Goal: Obtain resource: Download file/media

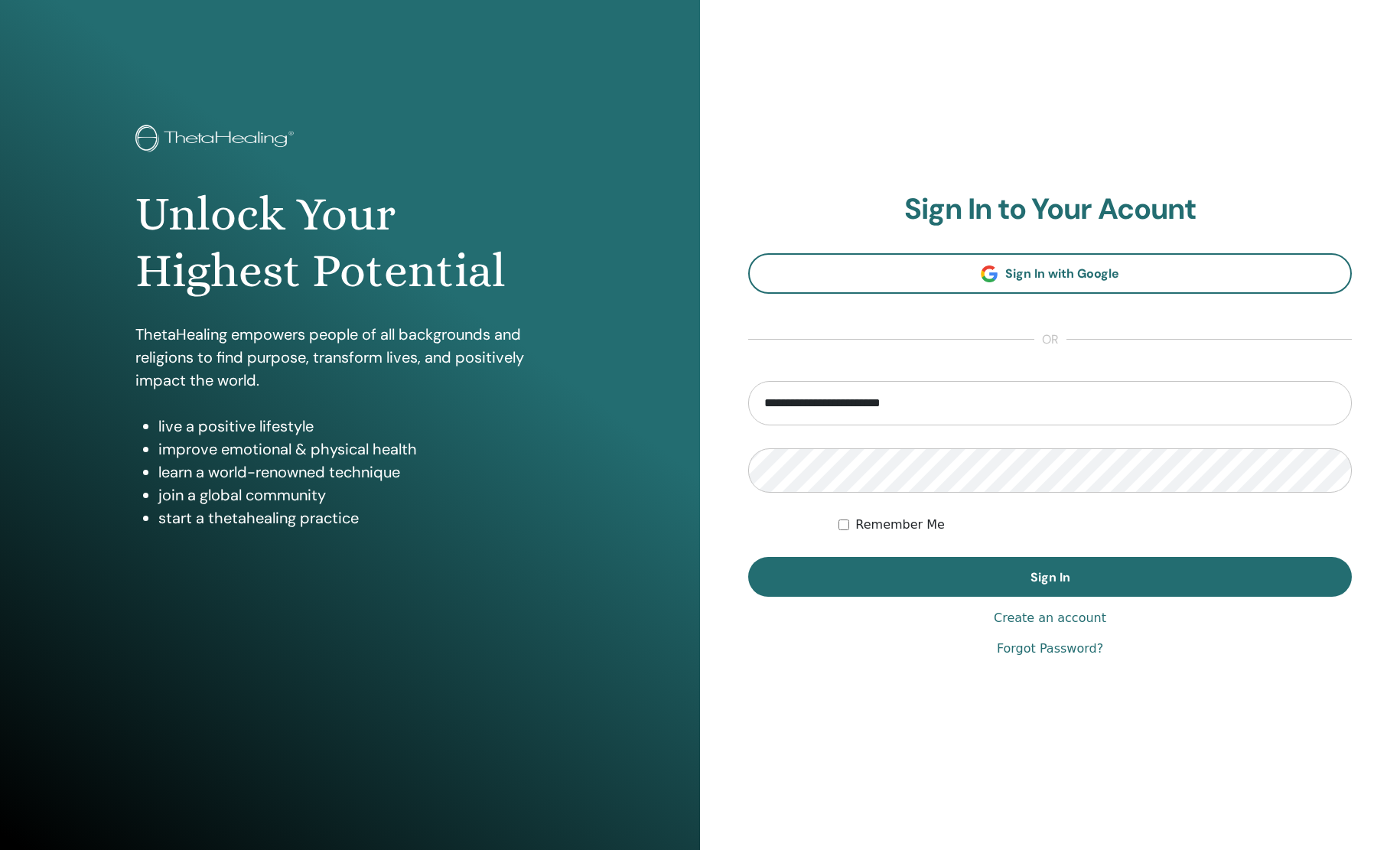
type input "**********"
click at [855, 523] on div "Remember Me" at bounding box center [1095, 524] width 514 height 18
click at [858, 528] on label "Remember Me" at bounding box center [900, 524] width 90 height 18
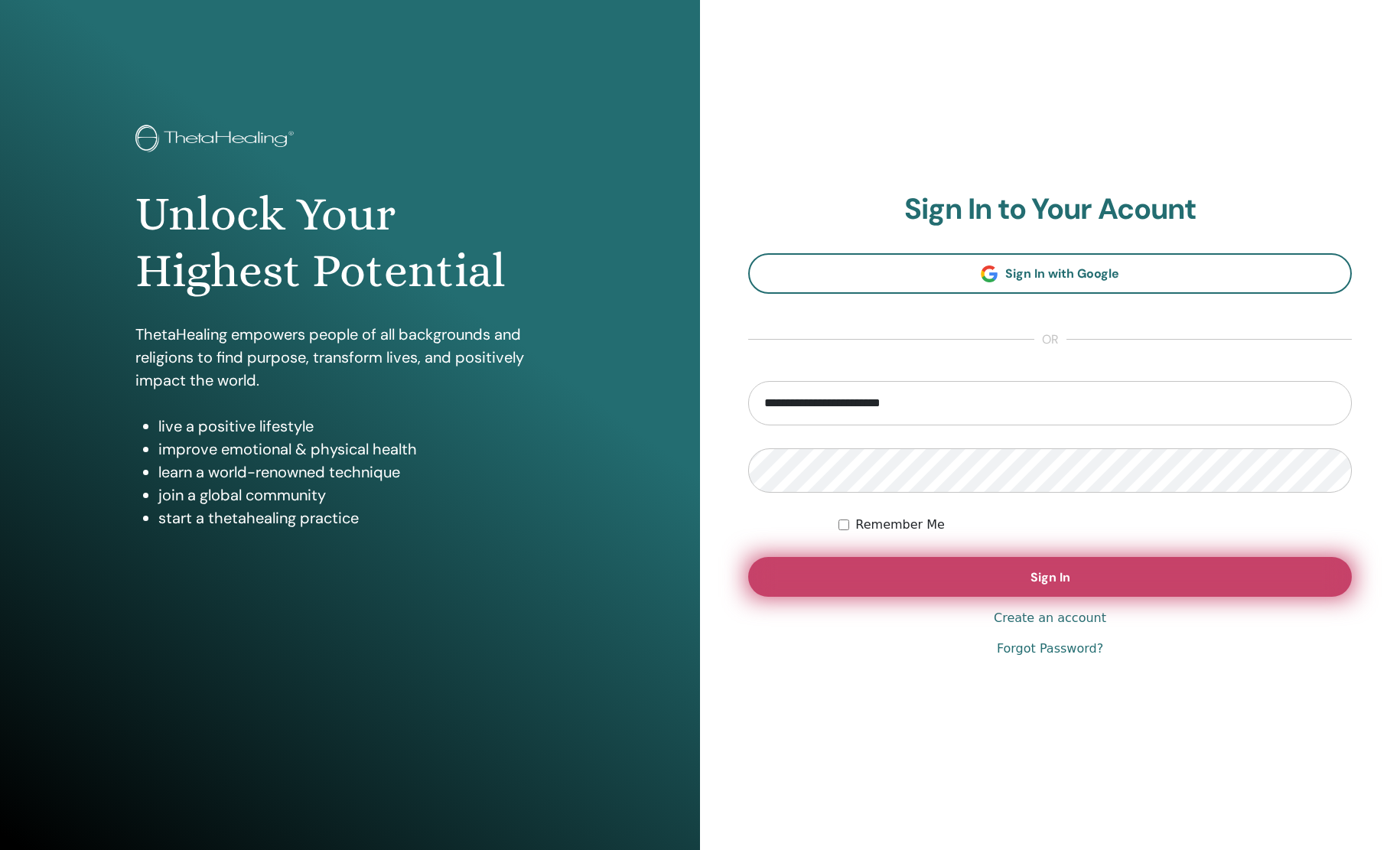
click at [844, 582] on button "Sign In" at bounding box center [1050, 576] width 603 height 40
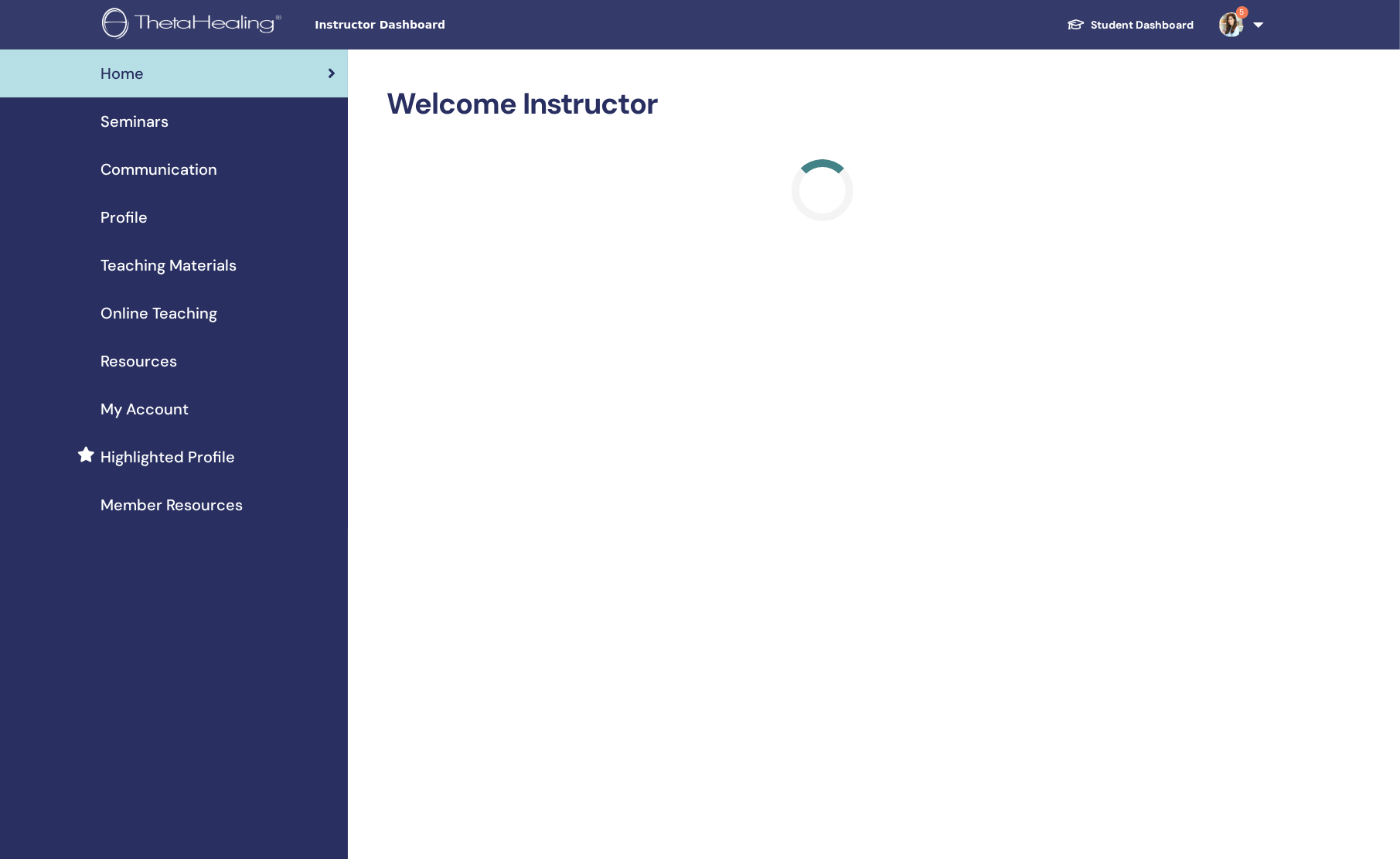
click at [157, 270] on span "Teaching Materials" at bounding box center [168, 265] width 136 height 24
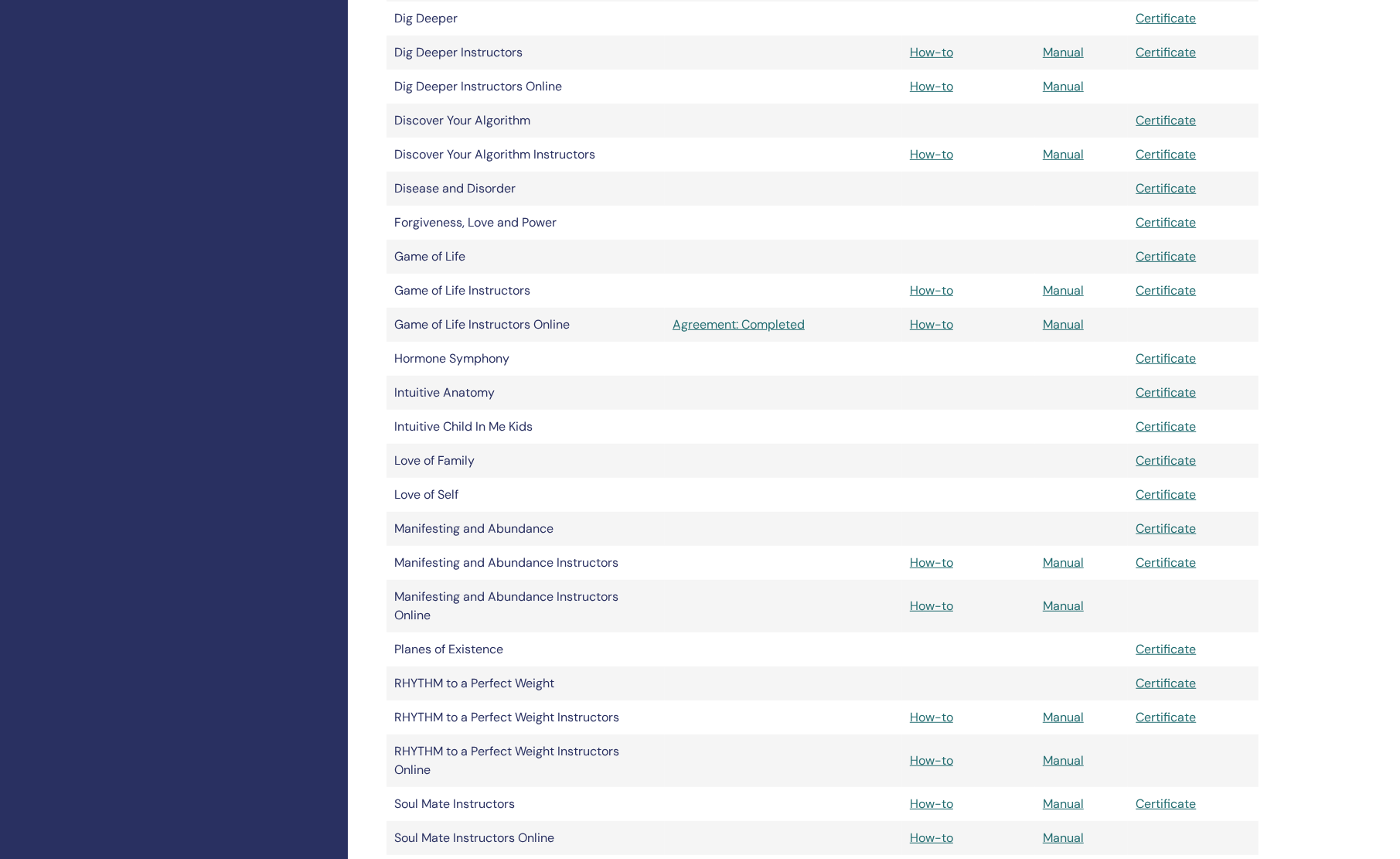
scroll to position [676, 0]
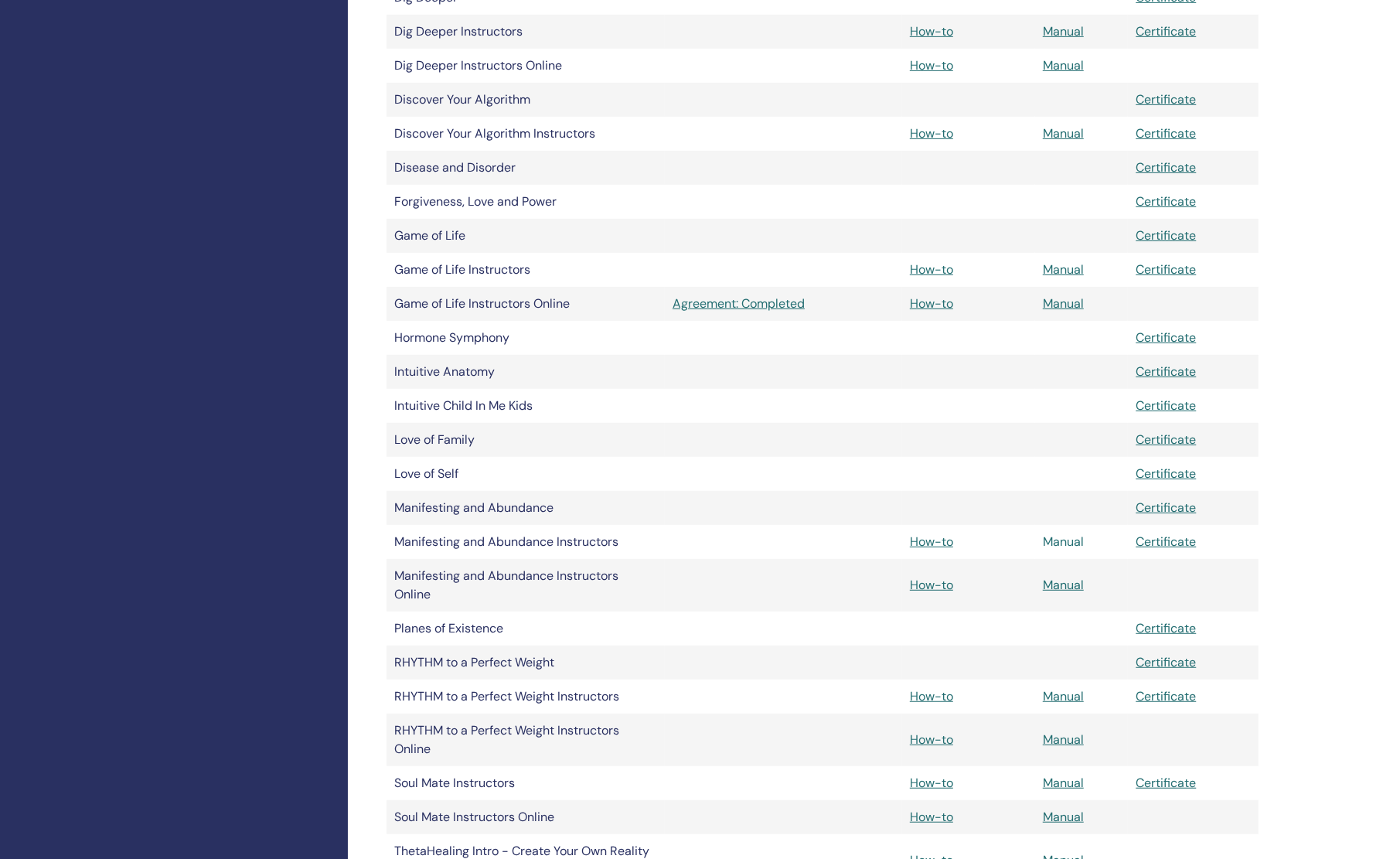
click at [1071, 540] on link "Manual" at bounding box center [1064, 542] width 41 height 17
